Goal: Information Seeking & Learning: Learn about a topic

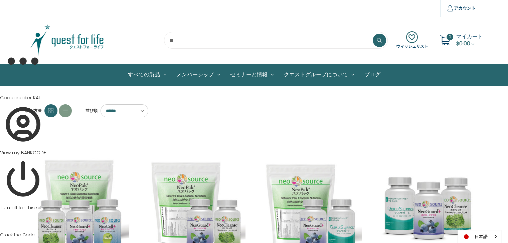
click at [81, 38] on img at bounding box center [66, 40] width 83 height 33
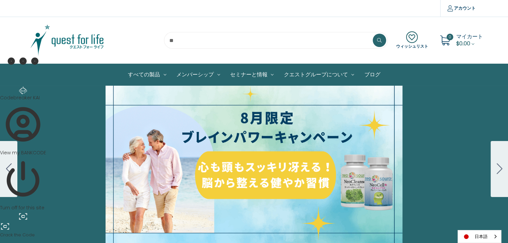
click at [501, 167] on icon "Go to slide 2" at bounding box center [499, 169] width 6 height 11
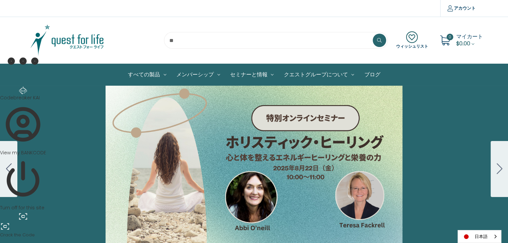
click at [294, 178] on div "Carousel Title Add a description for your carousel slide. You can use this to p…" at bounding box center [254, 169] width 508 height 167
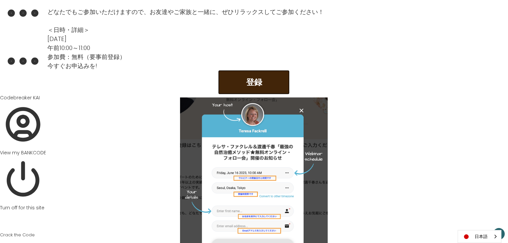
scroll to position [759, 0]
